Goal: Task Accomplishment & Management: Use online tool/utility

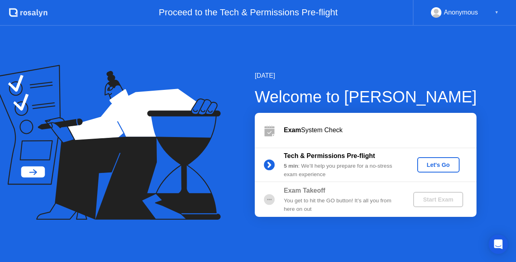
click at [435, 167] on div "Let's Go" at bounding box center [438, 165] width 36 height 6
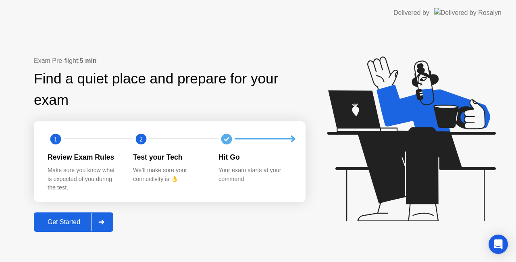
click at [56, 223] on div "Get Started" at bounding box center [63, 221] width 55 height 7
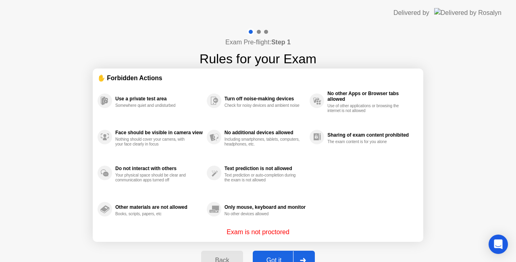
click at [274, 257] on div "Got it" at bounding box center [274, 260] width 38 height 7
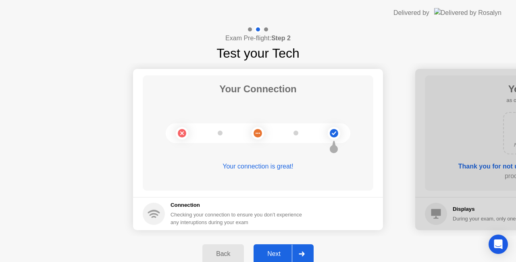
click at [274, 256] on div "Next" at bounding box center [274, 253] width 36 height 7
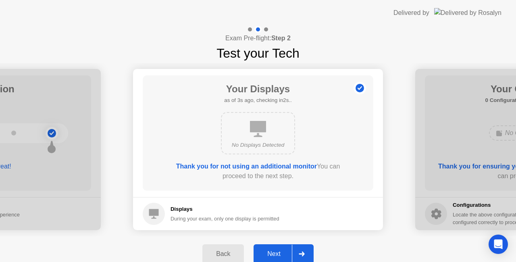
click at [274, 254] on div "Next" at bounding box center [274, 253] width 36 height 7
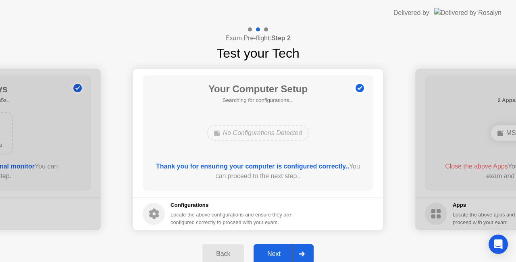
click at [274, 254] on div "Next" at bounding box center [274, 253] width 36 height 7
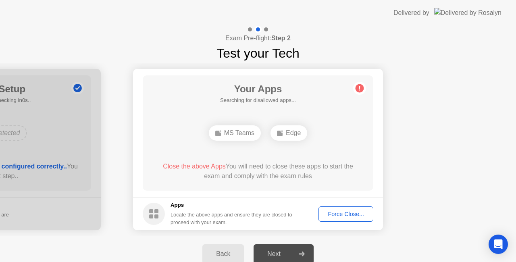
click at [350, 214] on div "Force Close..." at bounding box center [345, 214] width 49 height 6
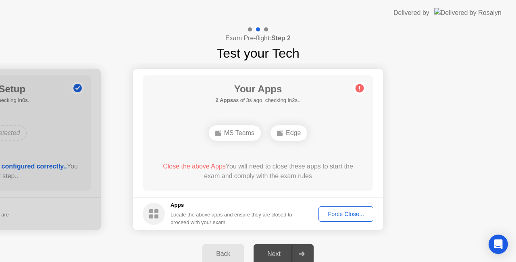
click at [340, 216] on div "Force Close..." at bounding box center [345, 214] width 49 height 6
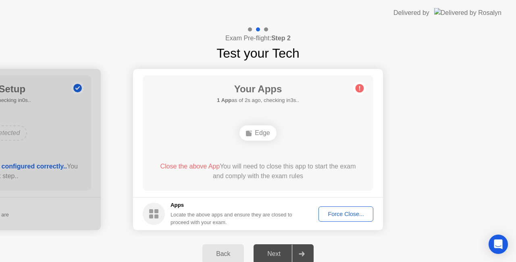
click at [343, 213] on div "Force Close..." at bounding box center [345, 214] width 49 height 6
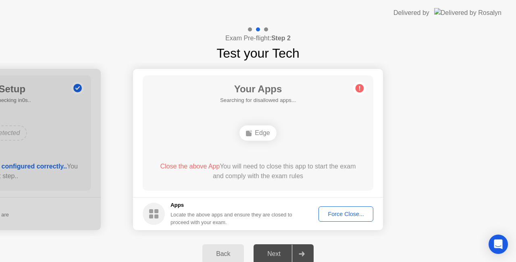
click at [346, 215] on div "Force Close..." at bounding box center [345, 214] width 49 height 6
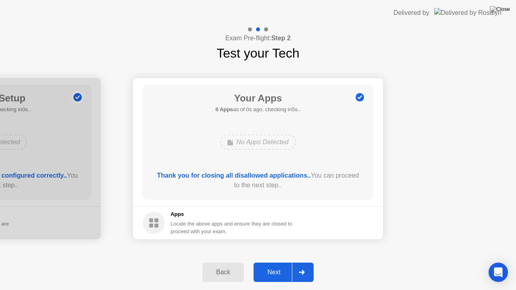
drag, startPoint x: 286, startPoint y: 178, endPoint x: 286, endPoint y: 187, distance: 8.9
click at [274, 262] on div "Next" at bounding box center [274, 272] width 36 height 7
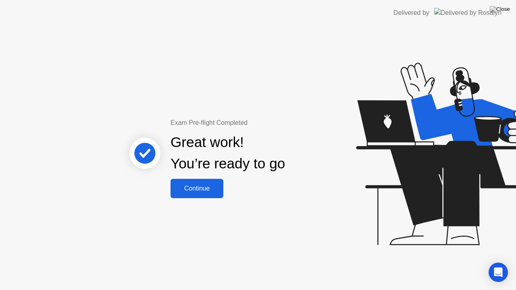
click at [203, 190] on div "Continue" at bounding box center [197, 188] width 48 height 7
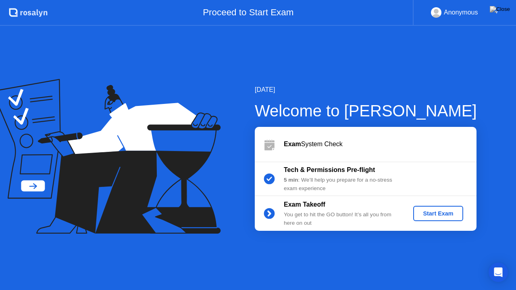
click at [437, 214] on div "Start Exam" at bounding box center [437, 213] width 43 height 6
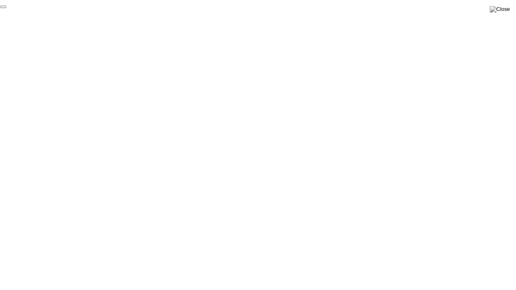
click div "End Proctoring Session"
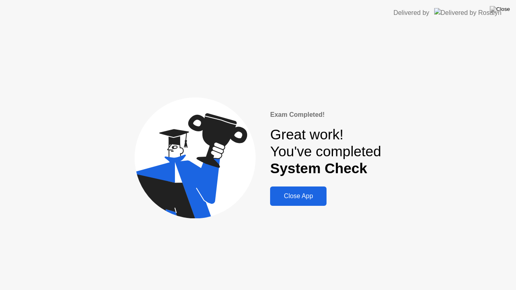
click at [298, 197] on div "Close App" at bounding box center [298, 196] width 52 height 7
